Goal: Information Seeking & Learning: Learn about a topic

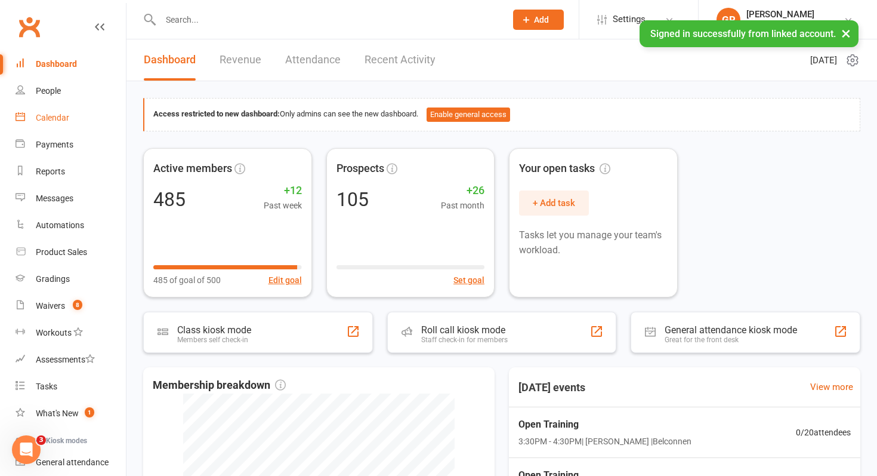
click at [81, 125] on link "Calendar" at bounding box center [71, 117] width 110 height 27
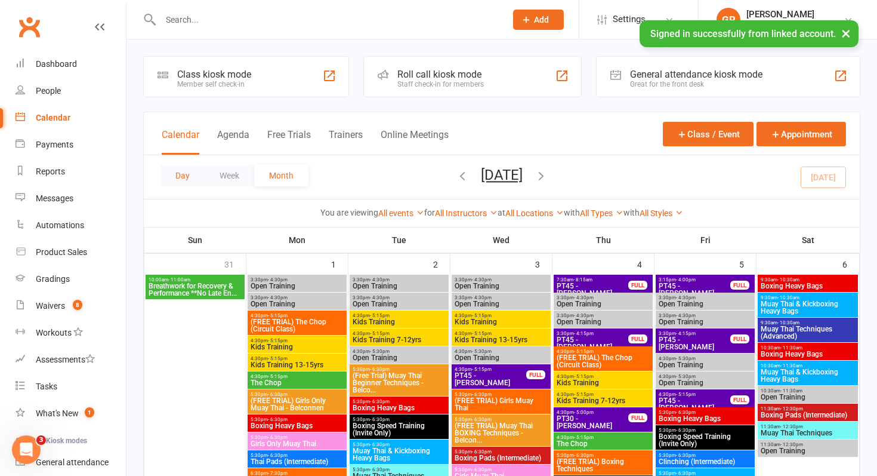
click at [187, 183] on button "Day" at bounding box center [183, 175] width 44 height 21
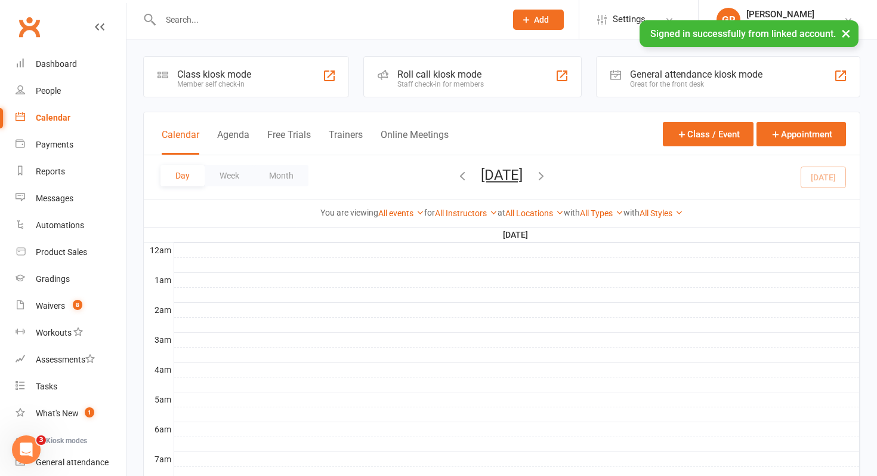
click at [533, 204] on div "You are viewing All events All events Empty events Full events Non-empty events…" at bounding box center [502, 212] width 716 height 27
click at [535, 208] on link "All Locations" at bounding box center [534, 213] width 58 height 10
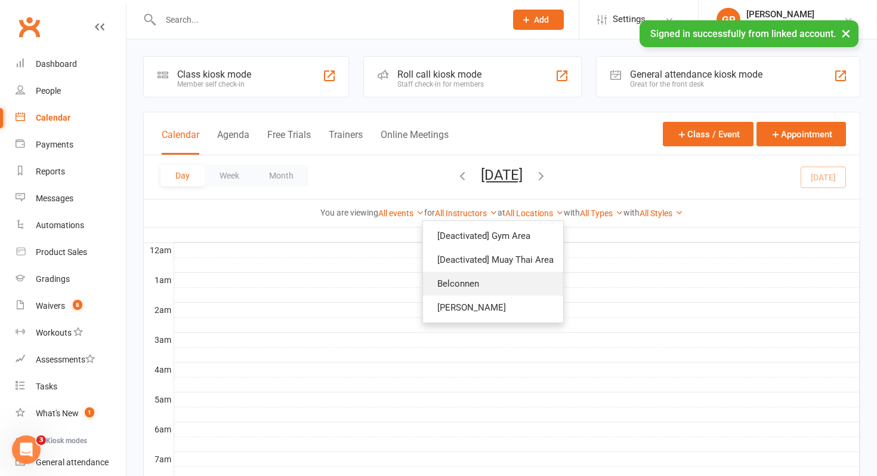
click at [515, 283] on link "Belconnen" at bounding box center [493, 284] width 140 height 24
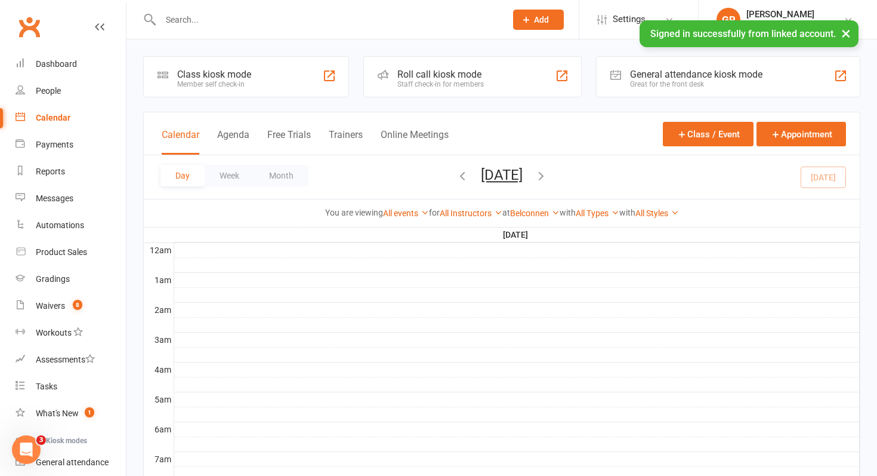
click at [523, 176] on button "[DATE]" at bounding box center [502, 174] width 42 height 17
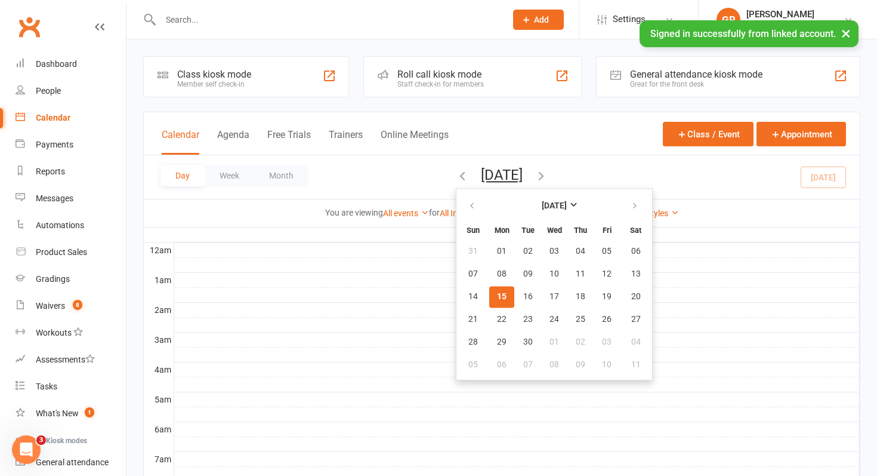
click at [553, 140] on div "Calendar Agenda Free Trials Trainers Online Meetings Class / Event Appointment" at bounding box center [502, 133] width 716 height 43
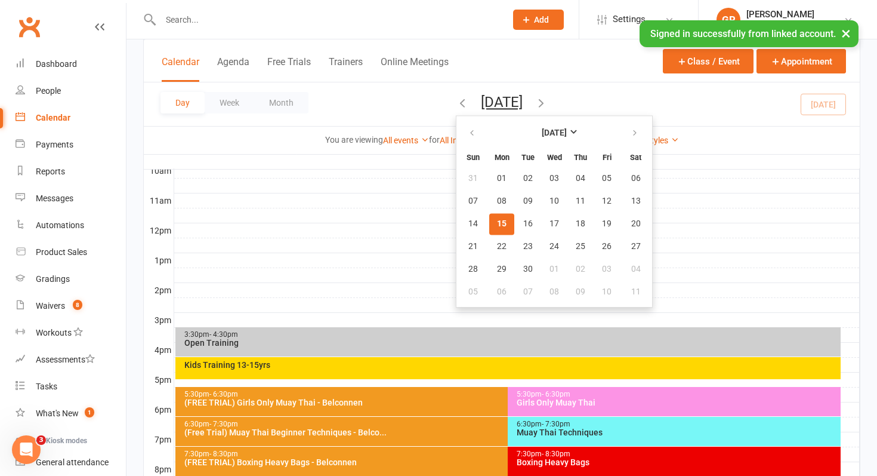
scroll to position [517, 0]
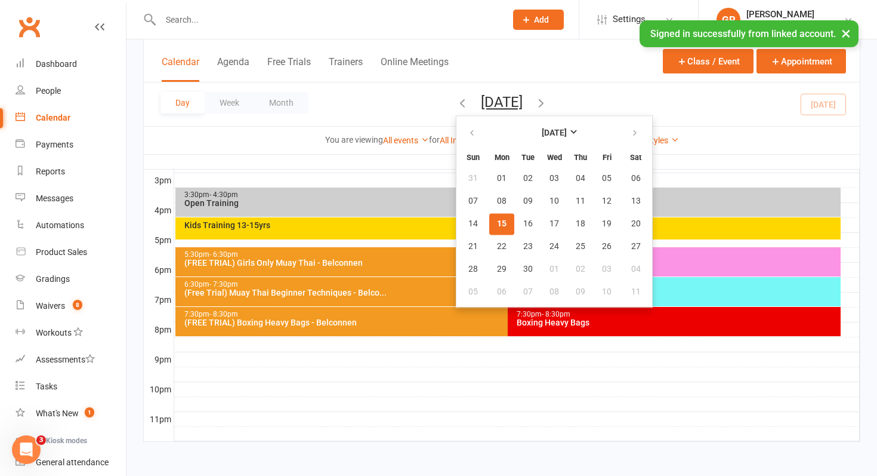
click at [258, 215] on div "3:30pm - 4:30pm Open Training" at bounding box center [508, 201] width 666 height 29
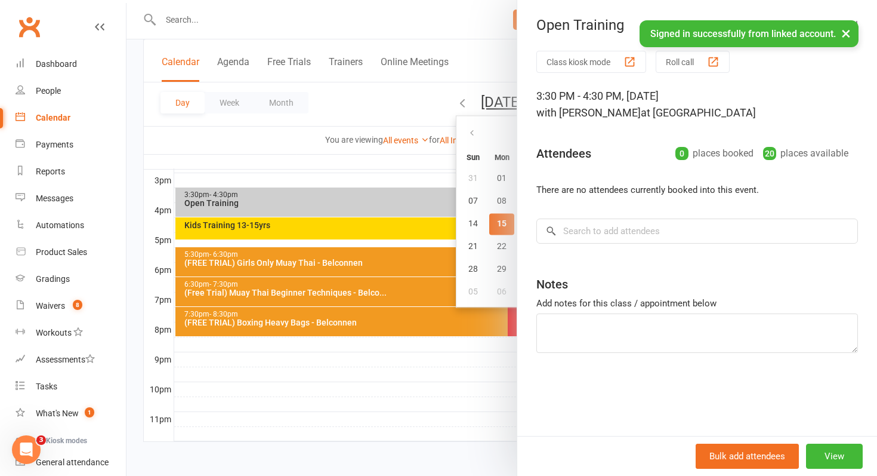
click at [263, 233] on div at bounding box center [502, 238] width 751 height 476
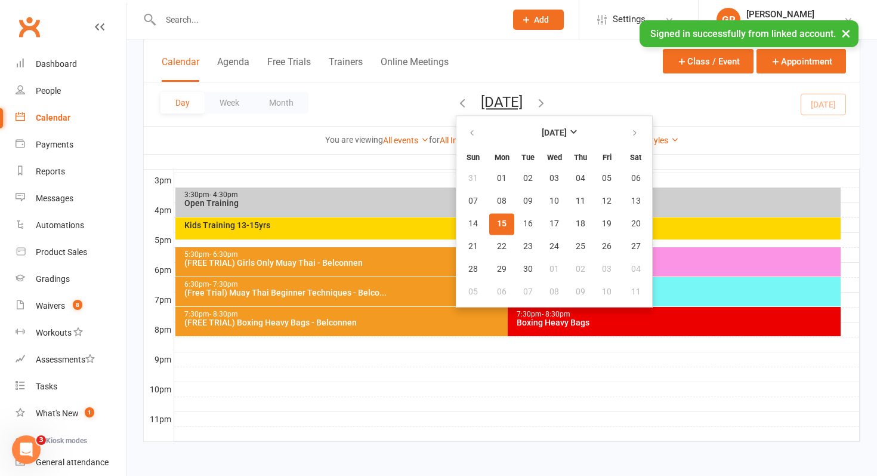
click at [263, 233] on div "Kids Training 13-15yrs" at bounding box center [508, 228] width 666 height 22
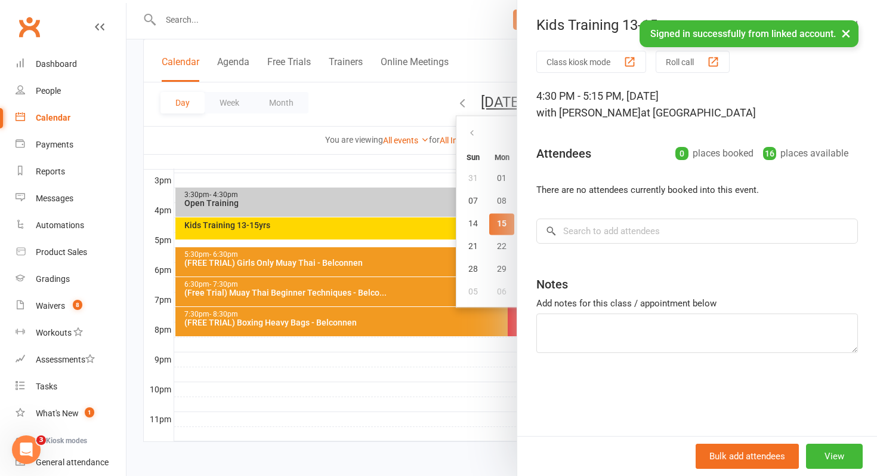
click at [341, 108] on div at bounding box center [502, 238] width 751 height 476
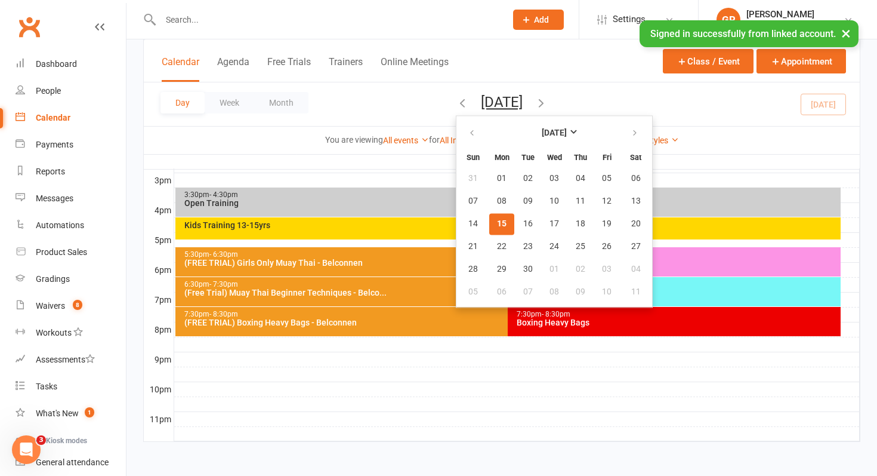
click at [341, 108] on div "Day Week Month [DATE] [DATE] Sun Mon Tue Wed Thu Fri Sat 31 01 02 03 04 05 06 0…" at bounding box center [502, 104] width 716 height 44
click at [481, 102] on button "[DATE]" at bounding box center [502, 102] width 42 height 17
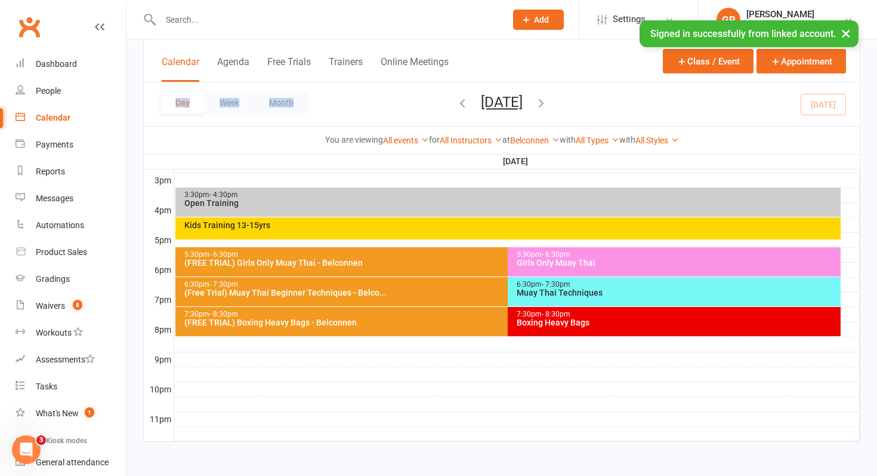
click at [354, 199] on div "Open Training" at bounding box center [511, 203] width 655 height 8
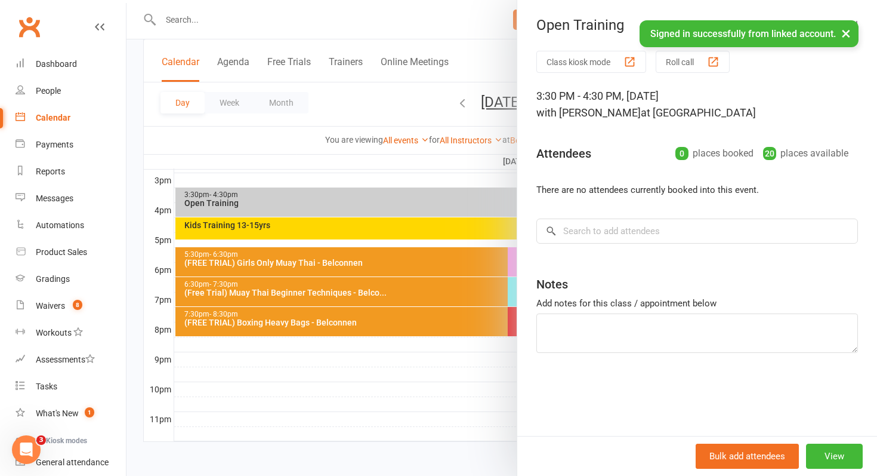
click at [354, 199] on div at bounding box center [502, 238] width 751 height 476
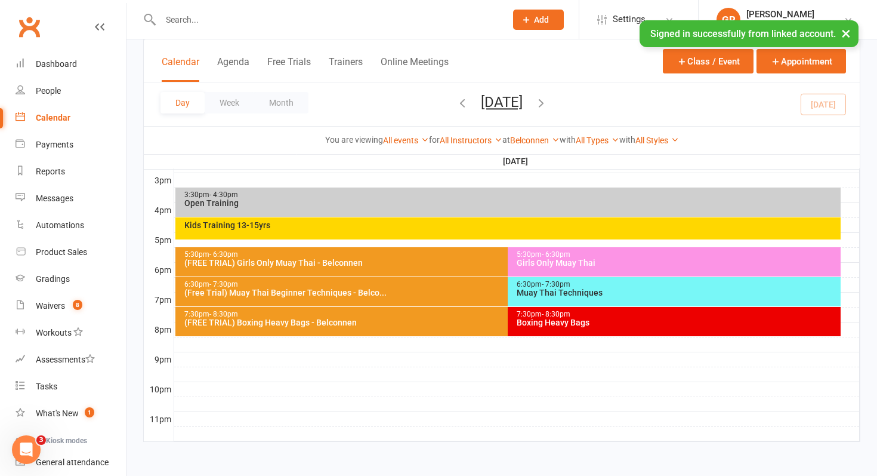
click at [514, 104] on button "[DATE]" at bounding box center [502, 102] width 42 height 17
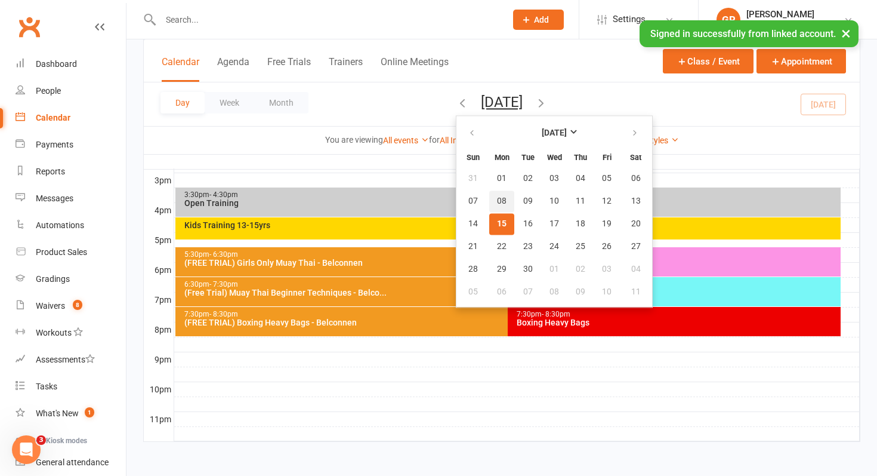
click at [489, 199] on button "08" at bounding box center [501, 200] width 25 height 21
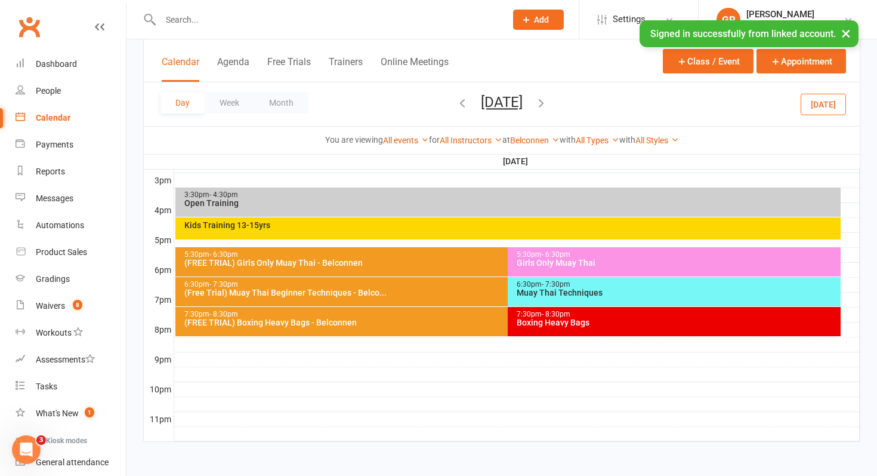
click at [320, 233] on div "Kids Training 13-15yrs" at bounding box center [508, 228] width 666 height 22
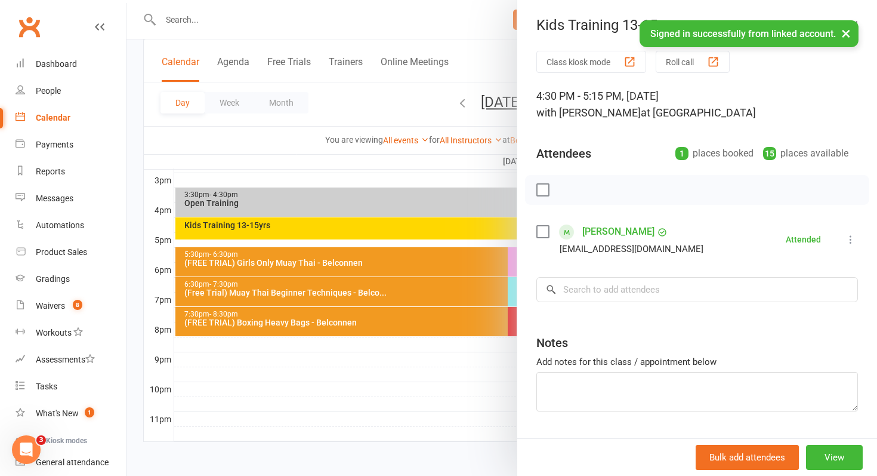
click at [320, 233] on div at bounding box center [502, 238] width 751 height 476
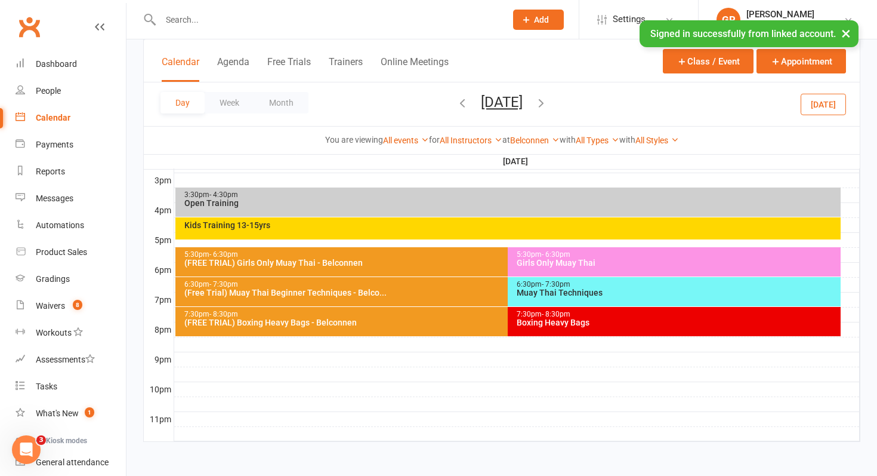
click at [481, 107] on button "[DATE]" at bounding box center [502, 102] width 42 height 17
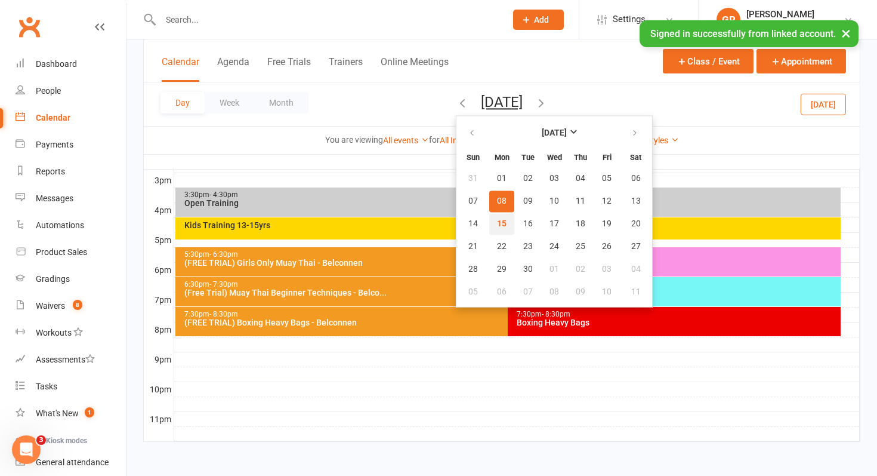
click at [489, 229] on button "15" at bounding box center [501, 223] width 25 height 21
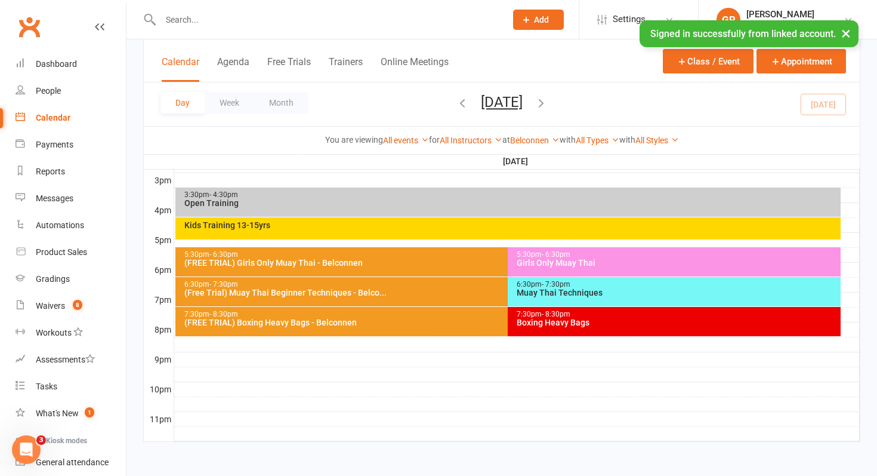
click at [395, 192] on div "3:30pm - 4:30pm" at bounding box center [511, 195] width 655 height 8
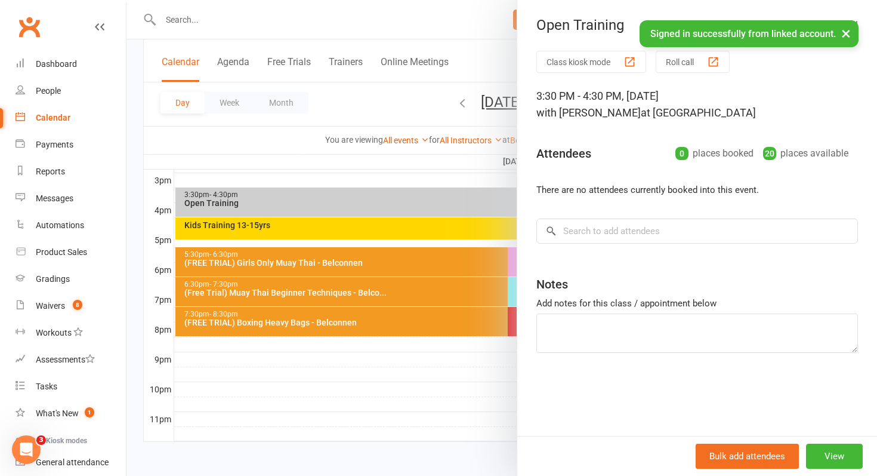
click at [395, 192] on div at bounding box center [502, 238] width 751 height 476
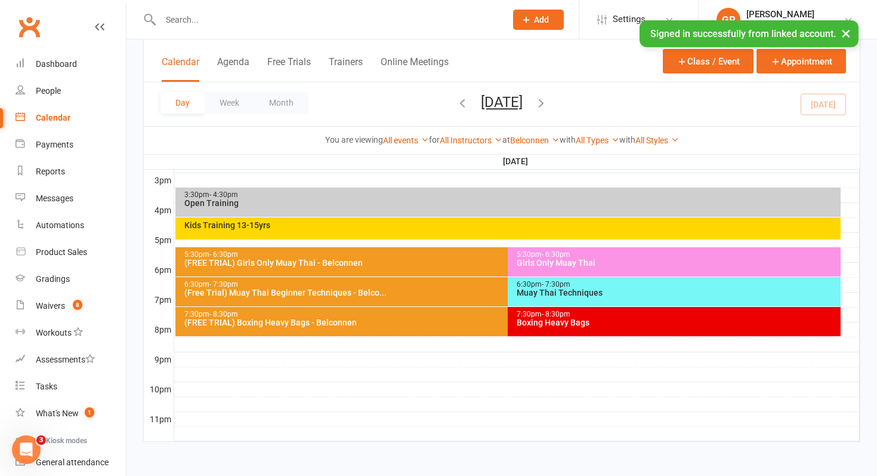
click at [354, 231] on div "Kids Training 13-15yrs" at bounding box center [508, 228] width 666 height 22
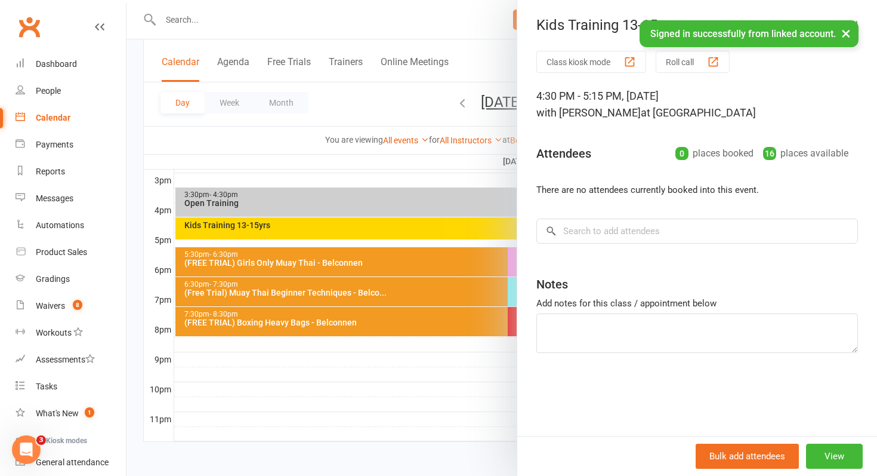
click at [131, 212] on div at bounding box center [502, 238] width 751 height 476
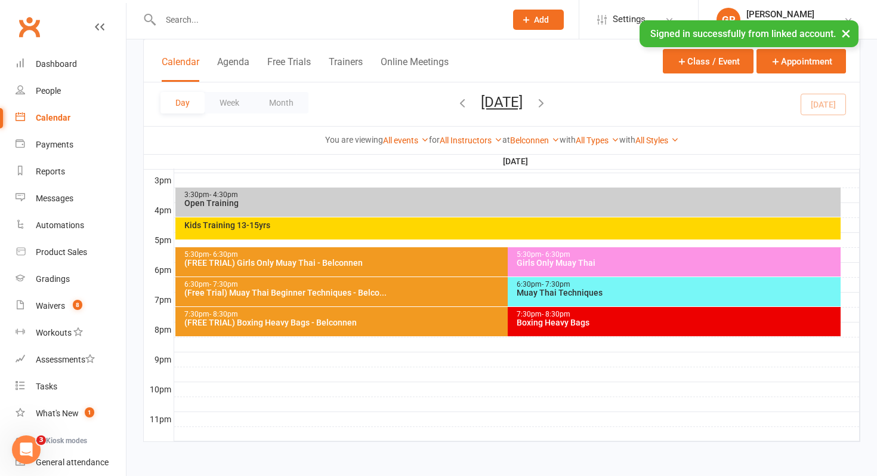
click at [557, 265] on div "Girls Only Muay Thai" at bounding box center [677, 262] width 322 height 8
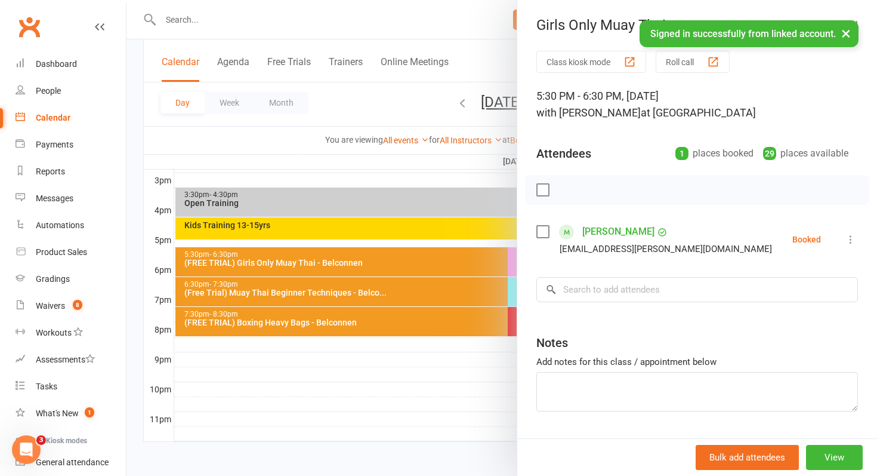
click at [493, 264] on div at bounding box center [502, 238] width 751 height 476
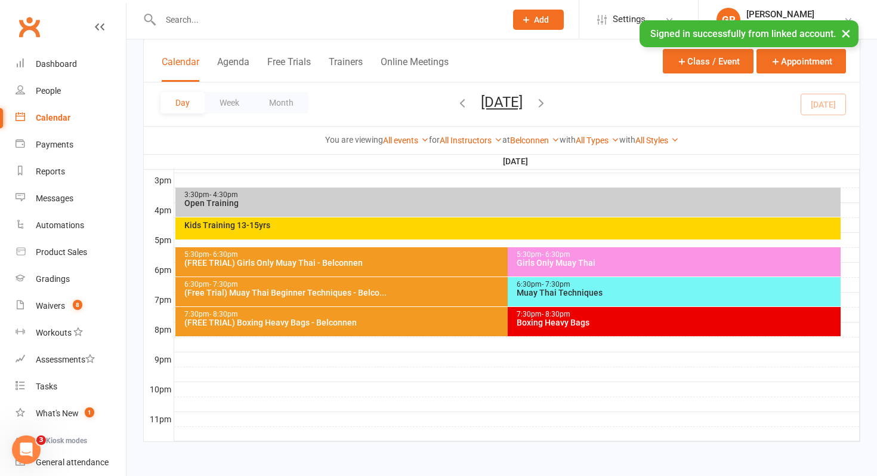
click at [466, 263] on div "(FREE TRIAL) Girls Only Muay Thai - Belconnen" at bounding box center [505, 262] width 643 height 8
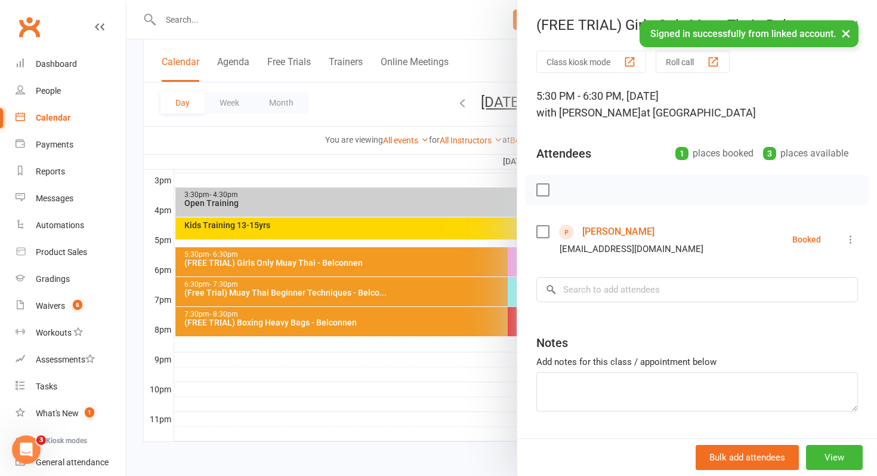
click at [442, 265] on div at bounding box center [502, 238] width 751 height 476
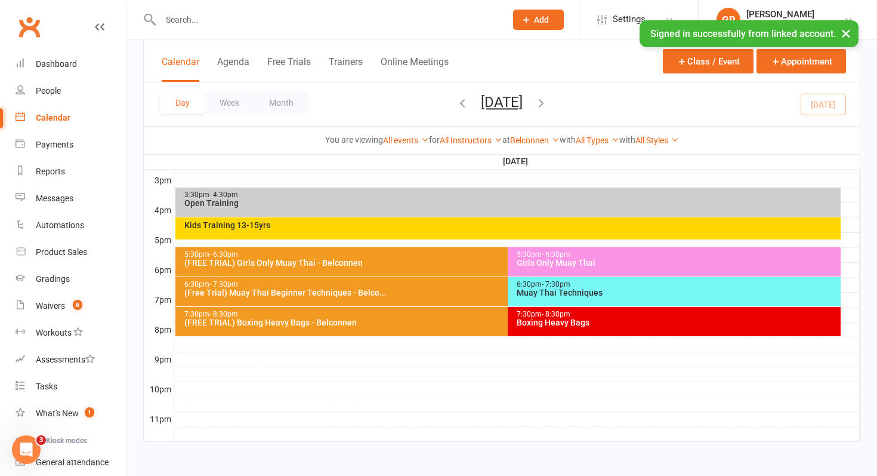
click at [462, 223] on div "Kids Training 13-15yrs" at bounding box center [511, 225] width 655 height 8
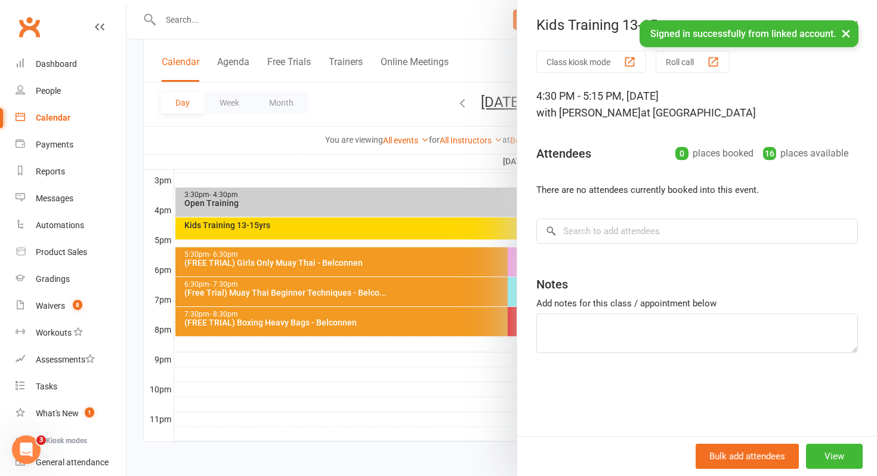
click at [463, 267] on div at bounding box center [502, 238] width 751 height 476
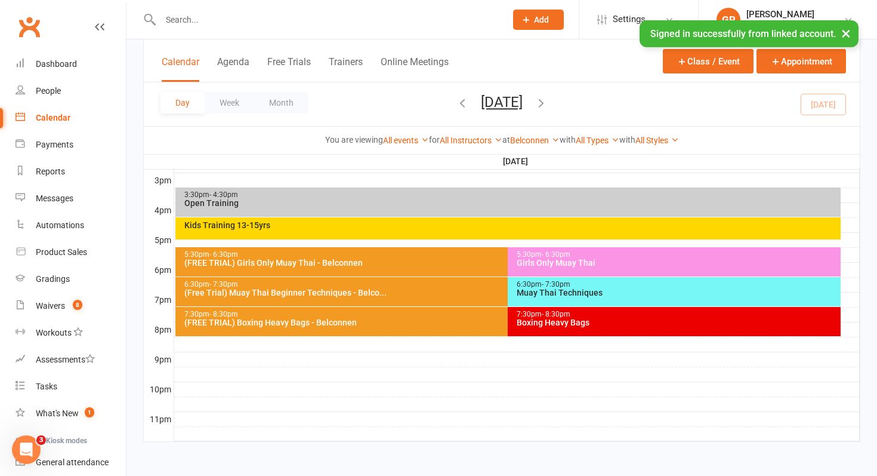
click at [463, 267] on div "5:30pm - 6:30pm (FREE TRIAL) Girls Only Muay Thai - Belconnen" at bounding box center [502, 261] width 654 height 29
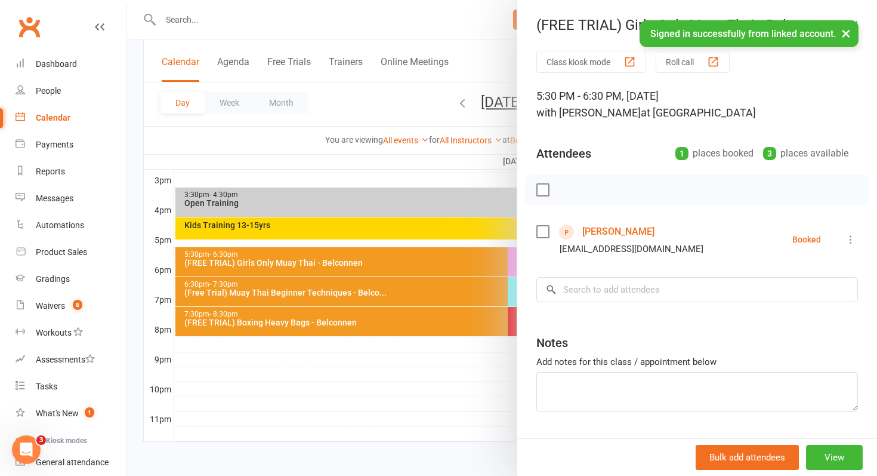
click at [597, 233] on link "[PERSON_NAME]" at bounding box center [618, 231] width 72 height 19
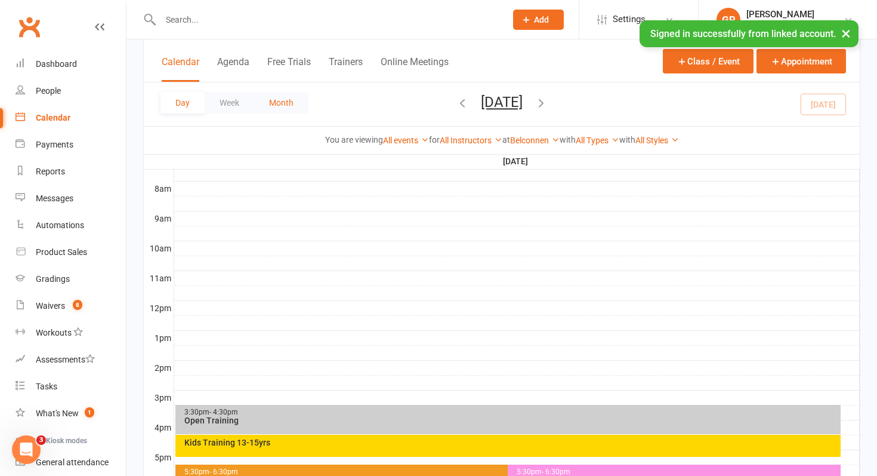
scroll to position [517, 0]
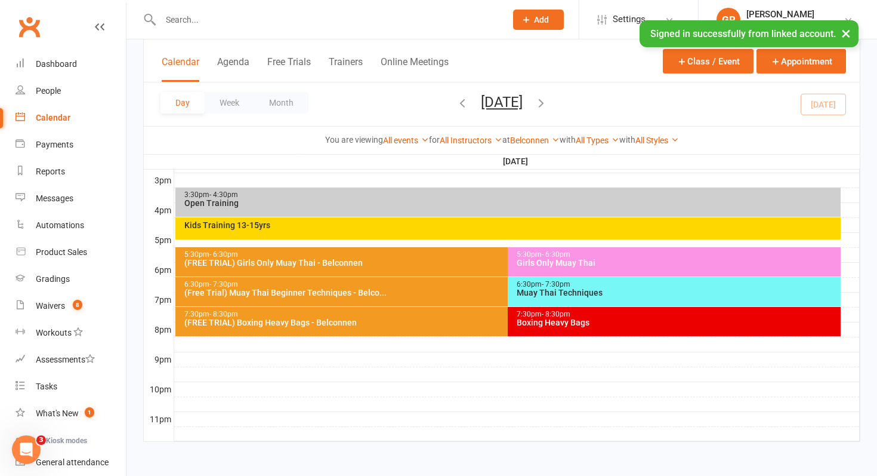
click at [314, 202] on div "Open Training" at bounding box center [511, 203] width 655 height 8
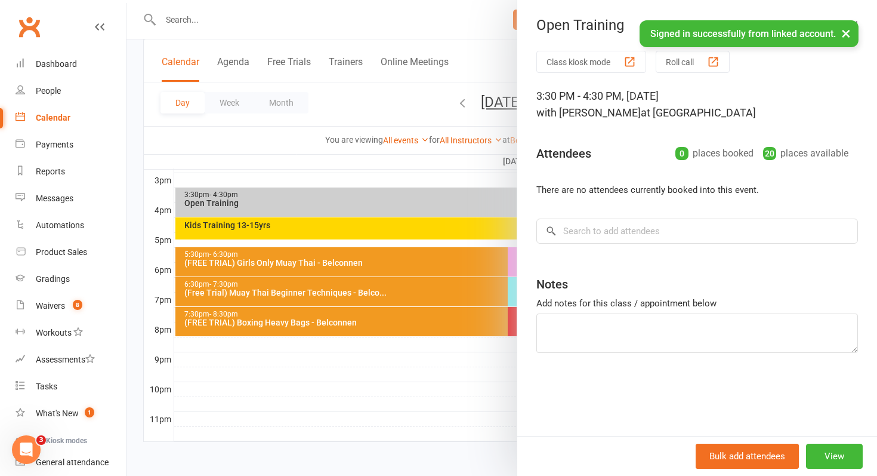
click at [314, 202] on div at bounding box center [502, 238] width 751 height 476
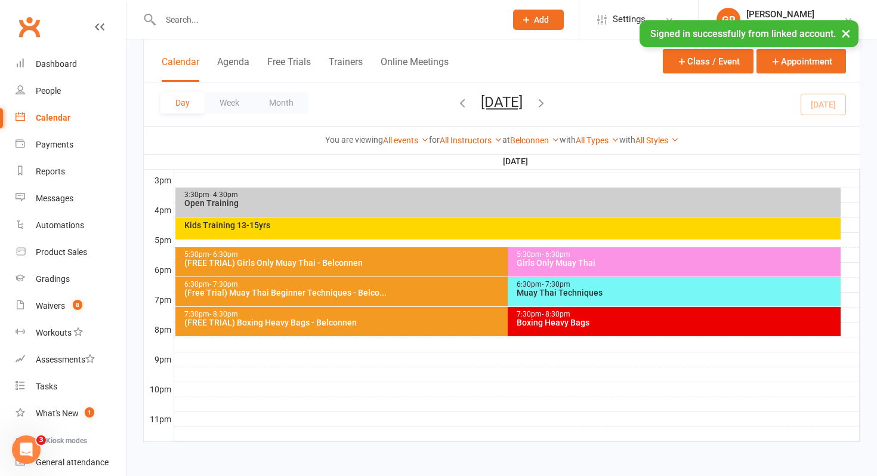
click at [551, 292] on div "Muay Thai Techniques" at bounding box center [677, 292] width 322 height 8
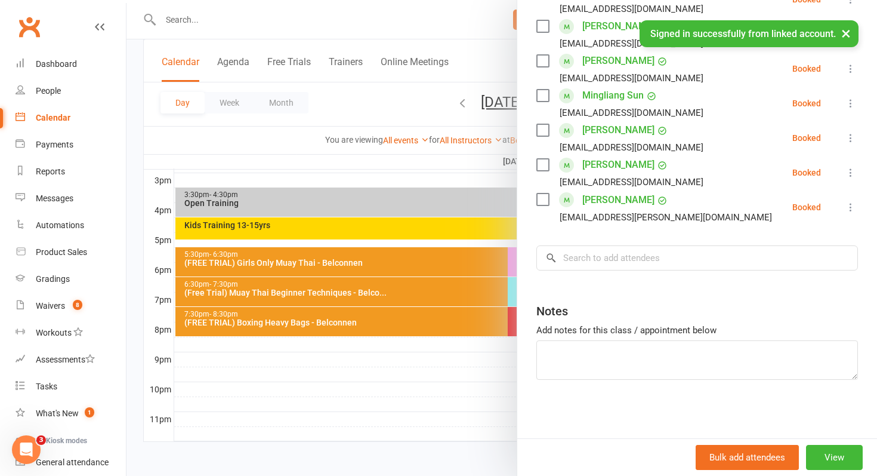
scroll to position [552, 0]
click at [423, 299] on div at bounding box center [502, 238] width 751 height 476
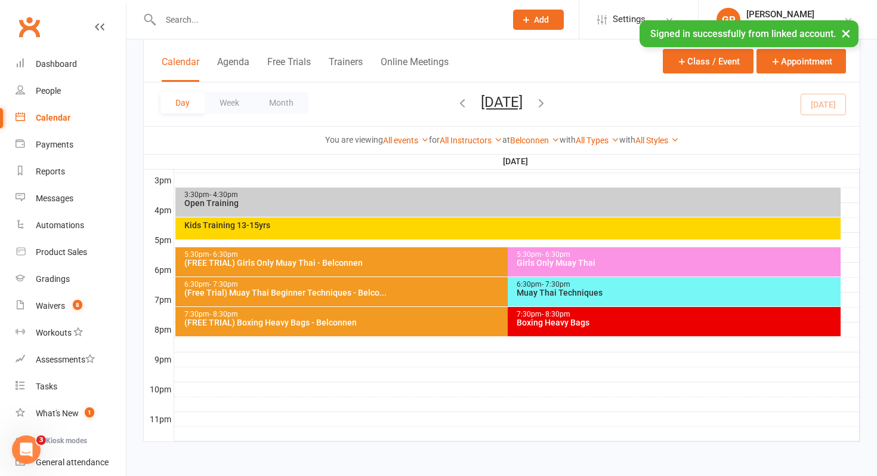
click at [551, 318] on div "Boxing Heavy Bags" at bounding box center [677, 322] width 322 height 8
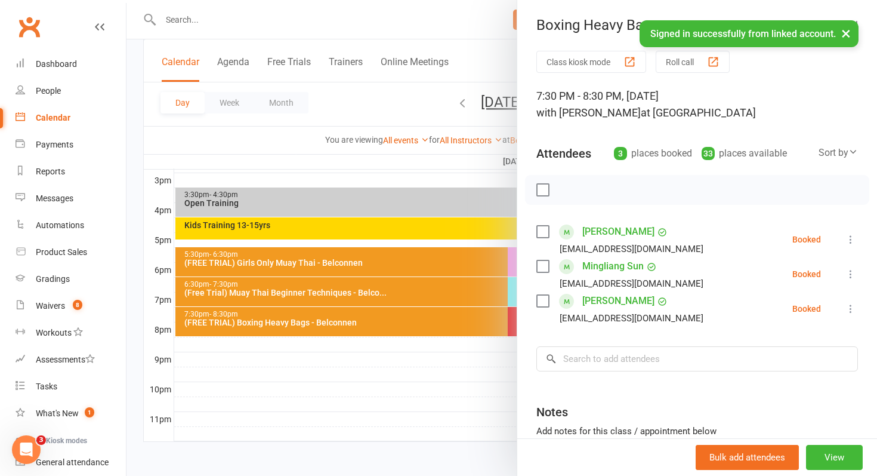
click at [467, 324] on div at bounding box center [502, 238] width 751 height 476
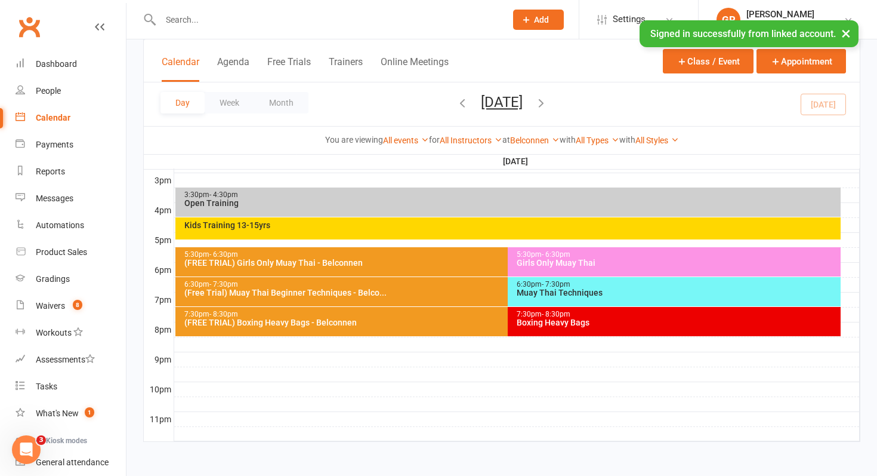
click at [463, 322] on div "(FREE TRIAL) Boxing Heavy Bags - Belconnen" at bounding box center [505, 322] width 643 height 8
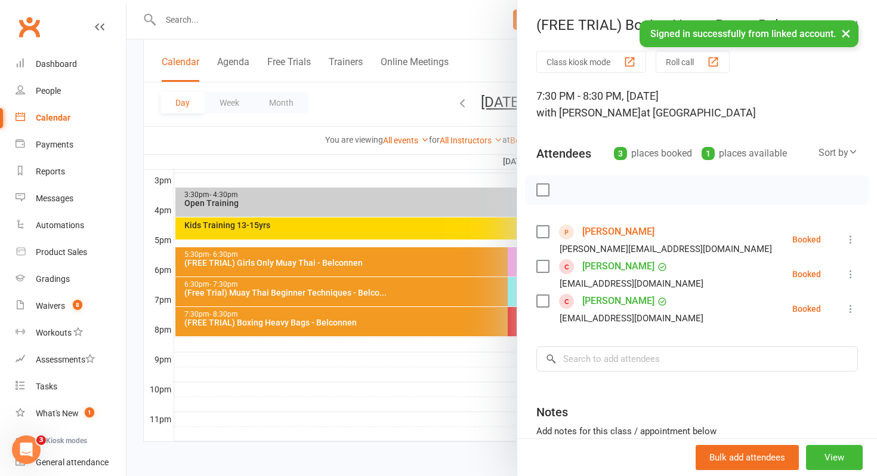
click at [128, 338] on div at bounding box center [502, 238] width 751 height 476
